Goal: Consume media (video, audio): Consume media (video, audio)

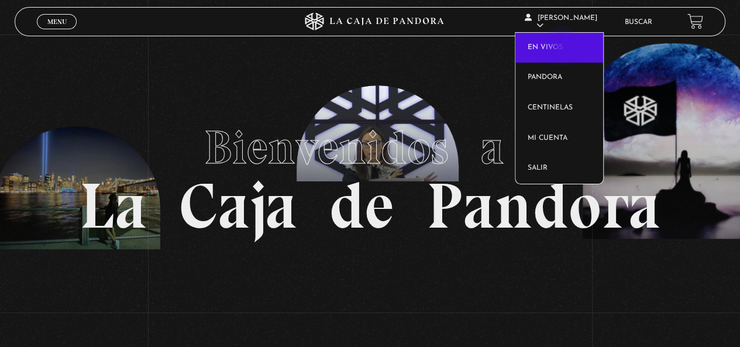
click at [563, 47] on link "En vivos" at bounding box center [559, 48] width 88 height 30
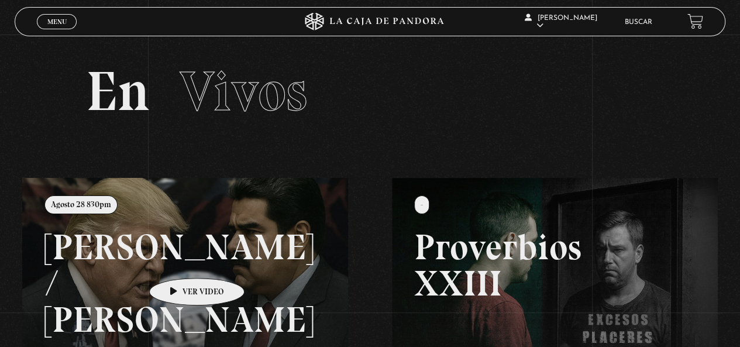
click at [178, 260] on link at bounding box center [392, 351] width 740 height 347
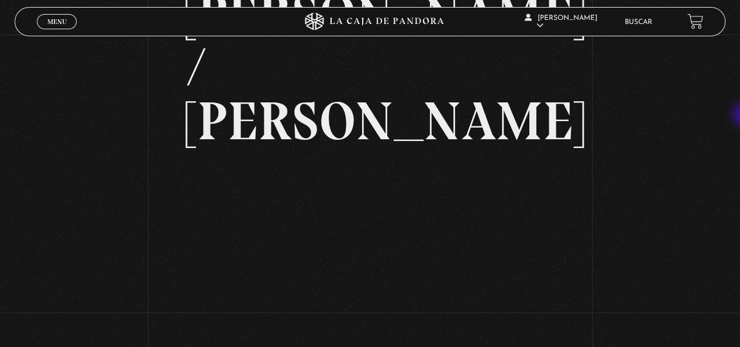
scroll to position [119, 0]
